Goal: Transaction & Acquisition: Subscribe to service/newsletter

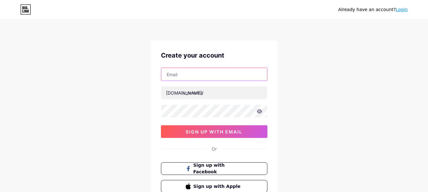
click at [196, 79] on input "text" at bounding box center [214, 74] width 106 height 13
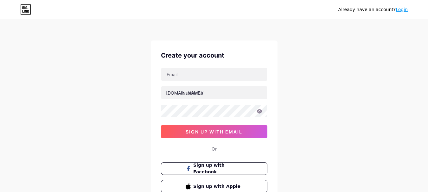
click at [295, 59] on div "Already have an account? Login Create your account [DOMAIN_NAME]/ 0cAFcWeA4FWXK…" at bounding box center [214, 121] width 428 height 243
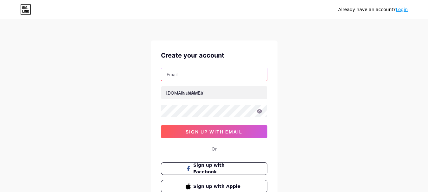
click at [204, 79] on input "text" at bounding box center [214, 74] width 106 height 13
type input "[EMAIL_ADDRESS][DOMAIN_NAME]"
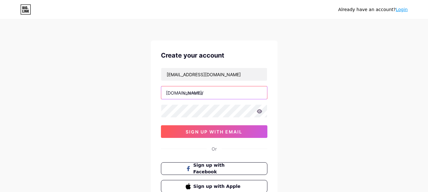
click at [187, 95] on input "text" at bounding box center [214, 93] width 106 height 13
click at [191, 95] on input "text" at bounding box center [214, 93] width 106 height 13
type input "tradecouncilor"
click at [260, 111] on icon at bounding box center [259, 111] width 5 height 4
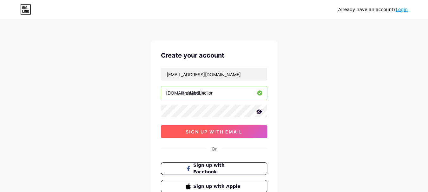
click at [235, 130] on span "sign up with email" at bounding box center [214, 131] width 57 height 5
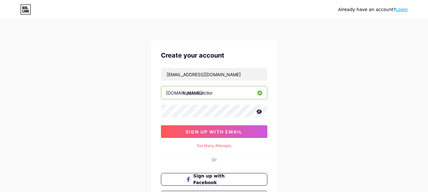
click at [259, 113] on icon at bounding box center [258, 112] width 5 height 4
click at [259, 113] on icon at bounding box center [259, 111] width 5 height 4
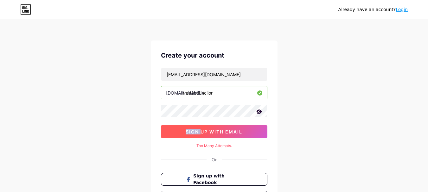
click at [225, 131] on span "sign up with email" at bounding box center [214, 131] width 57 height 5
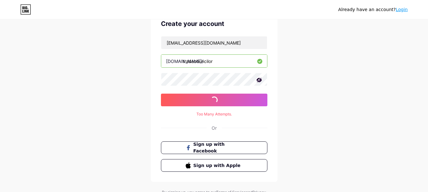
scroll to position [61, 0]
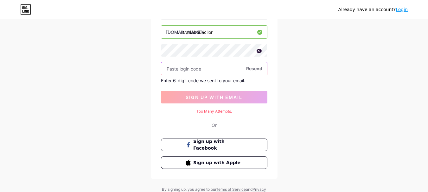
click at [187, 68] on input "text" at bounding box center [214, 68] width 106 height 13
click at [205, 69] on input "text" at bounding box center [214, 68] width 106 height 13
click at [210, 71] on input "text" at bounding box center [214, 68] width 106 height 13
